Goal: Information Seeking & Learning: Learn about a topic

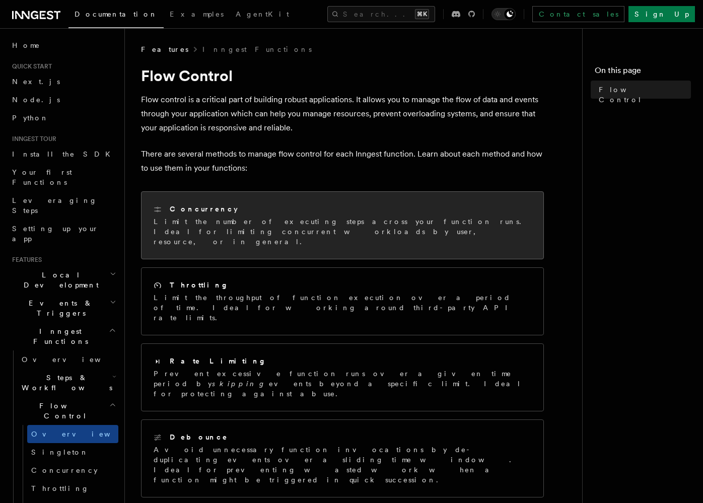
click at [206, 213] on h2 "Concurrency" at bounding box center [204, 209] width 68 height 10
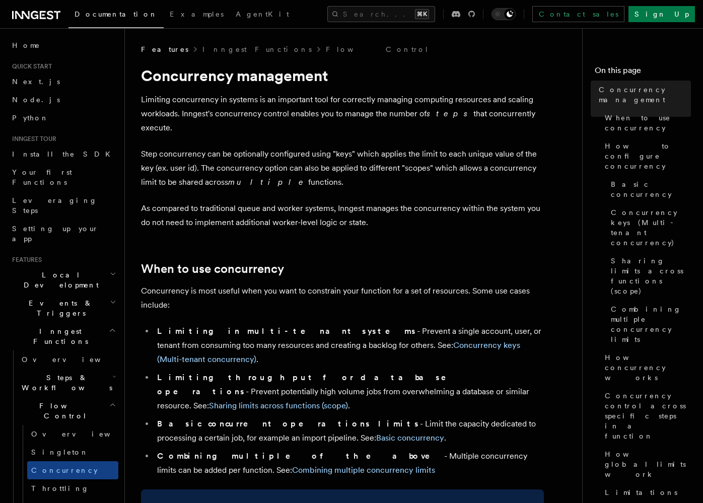
scroll to position [2, 0]
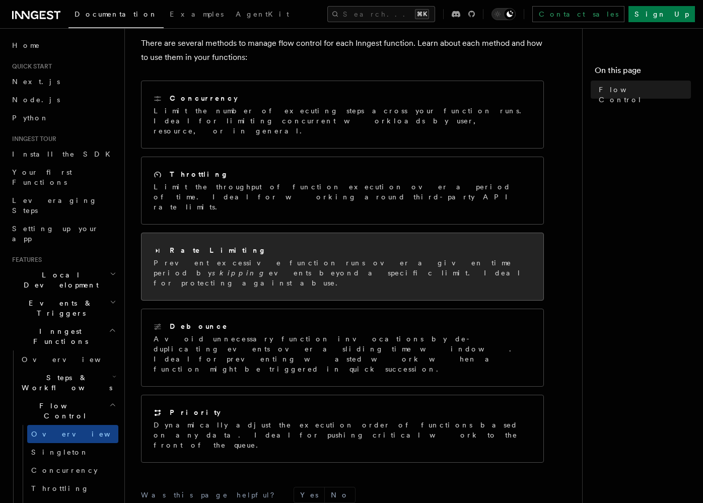
scroll to position [118, 0]
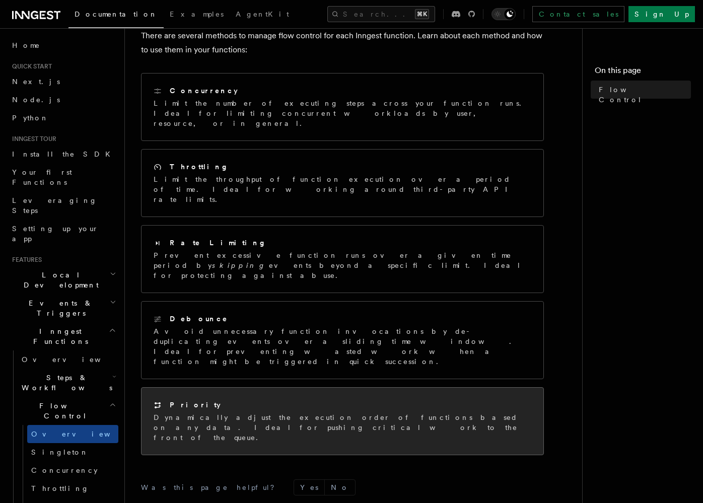
click at [206, 412] on p "Dynamically adjust the execution order of functions based on any data. Ideal fo…" at bounding box center [341, 427] width 377 height 30
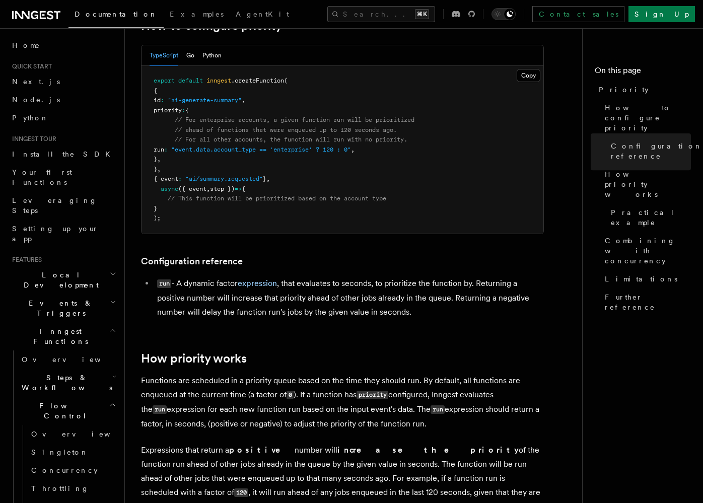
scroll to position [84, 0]
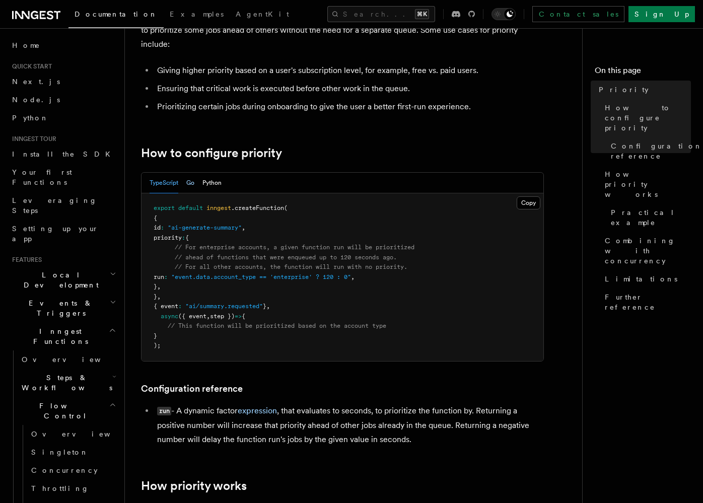
click at [187, 182] on button "Go" at bounding box center [190, 183] width 8 height 21
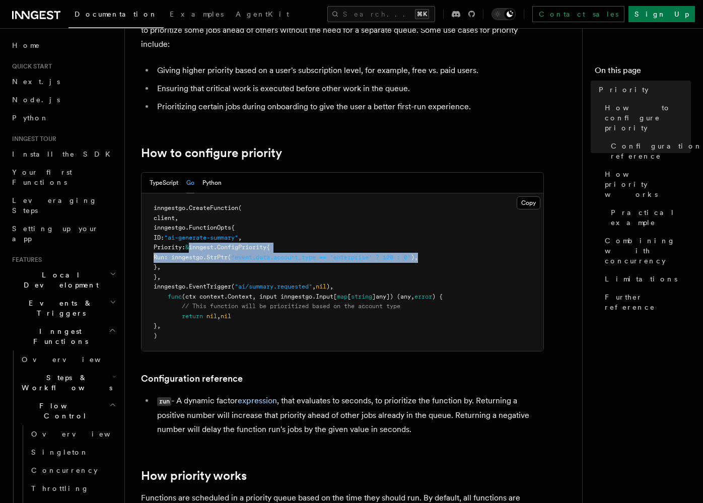
drag, startPoint x: 221, startPoint y: 249, endPoint x: 498, endPoint y: 259, distance: 277.0
click at [499, 258] on pre "inngestgo. CreateFunction ( client, inngestgo.FunctionOpts{ ID: "ai-generate-su…" at bounding box center [342, 272] width 402 height 158
click at [498, 259] on pre "inngestgo. CreateFunction ( client, inngestgo.FunctionOpts{ ID: "ai-generate-su…" at bounding box center [342, 272] width 402 height 158
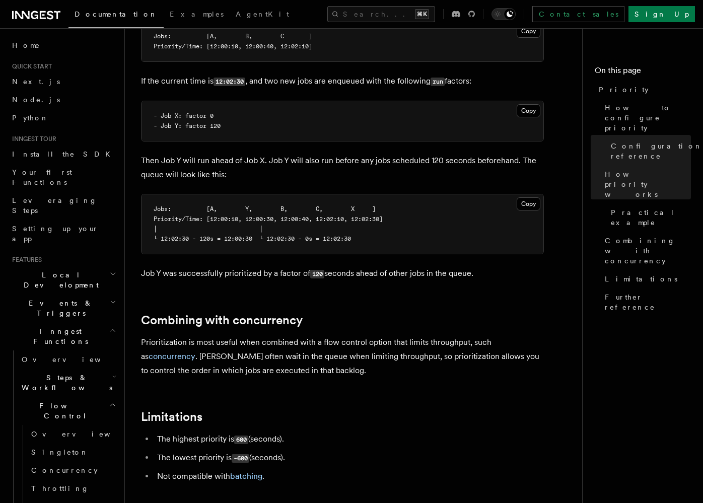
scroll to position [844, 0]
